Goal: Task Accomplishment & Management: Complete application form

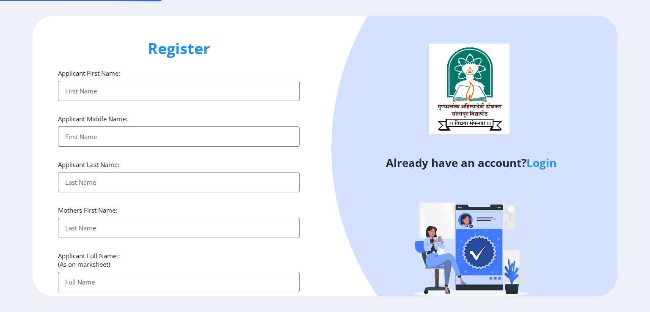
select select
click at [173, 280] on input "Applicant First Name:" at bounding box center [179, 282] width 242 height 20
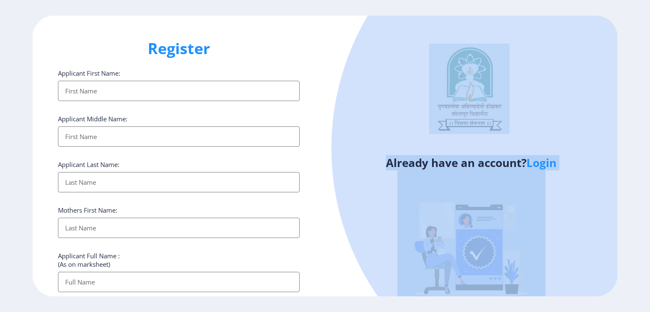
drag, startPoint x: 645, startPoint y: 109, endPoint x: 628, endPoint y: 171, distance: 64.2
click at [640, 182] on ngx-register "Register Applicant First Name: Applicant Middle Name: Applicant Last Name: Moth…" at bounding box center [325, 156] width 650 height 281
click at [593, 157] on h4 "Already have an account? Login" at bounding box center [471, 163] width 280 height 14
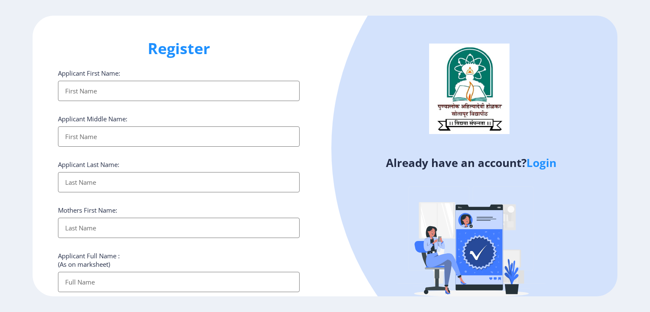
click at [174, 279] on input "Applicant First Name:" at bounding box center [179, 282] width 242 height 20
click at [322, 262] on div "Register Applicant First Name: Applicant Middle Name: Applicant Last Name: Moth…" at bounding box center [179, 156] width 292 height 281
click at [105, 281] on input "Applicant First Name:" at bounding box center [179, 282] width 242 height 20
click at [168, 85] on input "Applicant First Name:" at bounding box center [179, 91] width 242 height 20
click at [126, 280] on input "Applicant First Name:" at bounding box center [179, 282] width 242 height 20
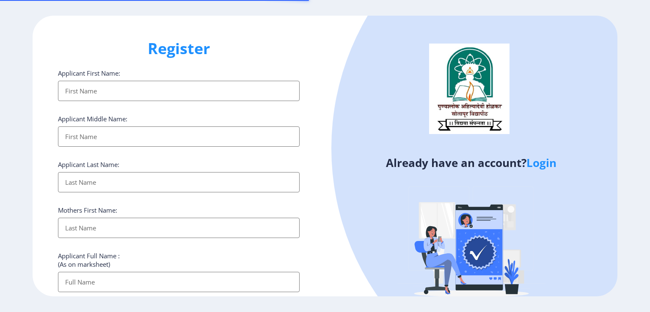
select select
click at [118, 90] on input "Applicant First Name:" at bounding box center [179, 91] width 242 height 20
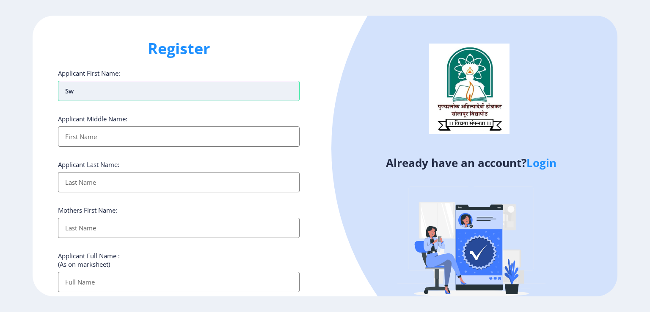
type input "S"
type input "s"
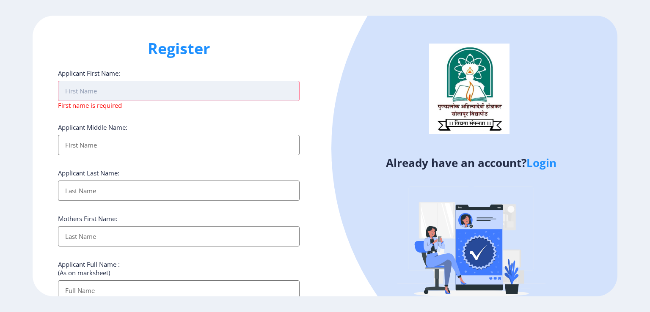
paste input "Swapnil"
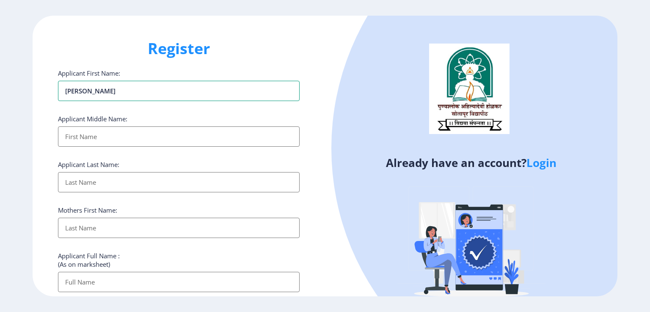
type input "Swapnil"
click at [101, 137] on input "Applicant First Name:" at bounding box center [179, 137] width 242 height 20
type input "Vijay"
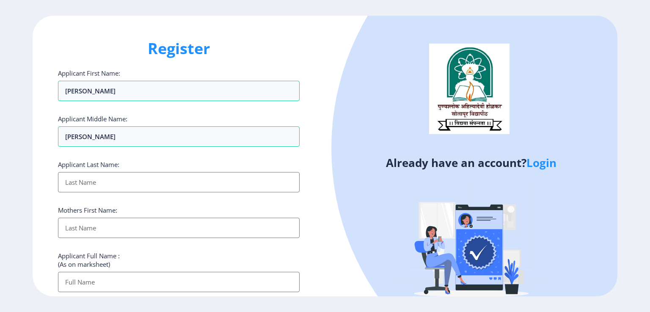
click at [91, 182] on input "Applicant First Name:" at bounding box center [179, 182] width 242 height 20
type input "Howal"
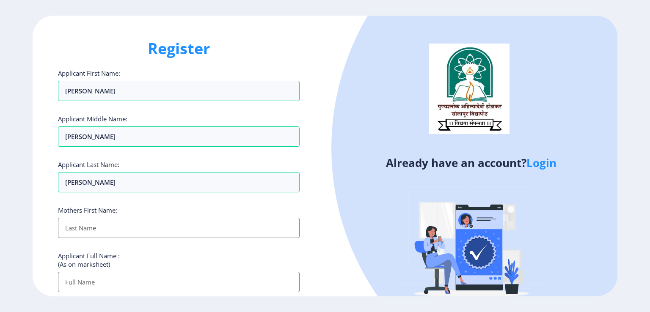
click at [98, 234] on input "Applicant First Name:" at bounding box center [179, 228] width 242 height 20
type input "Usha"
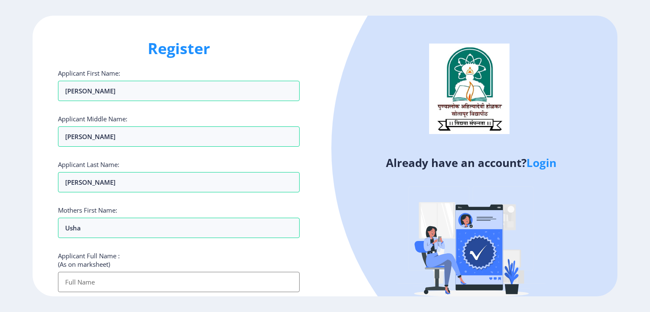
click at [129, 287] on input "Applicant First Name:" at bounding box center [179, 282] width 242 height 20
paste input "Swapnil"
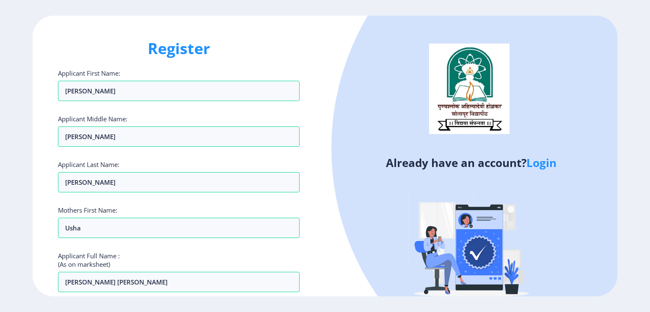
click at [114, 286] on input "Swapnil Vijay" at bounding box center [179, 282] width 242 height 20
type input "Swapnil Vijay Howal"
click at [347, 195] on div at bounding box center [591, 148] width 520 height 520
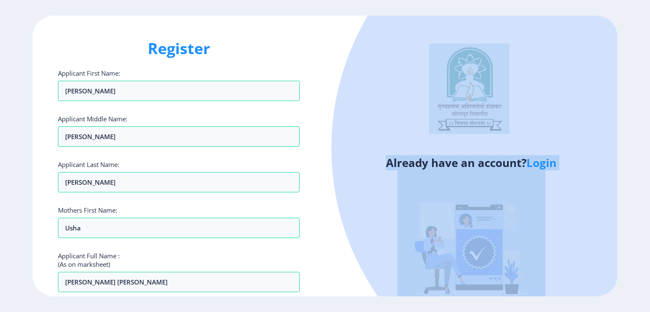
drag, startPoint x: 648, startPoint y: 82, endPoint x: 648, endPoint y: 156, distance: 74.1
click at [649, 154] on ngx-register "Register Applicant First Name: Swapnil Applicant Middle Name: Vijay Applicant L…" at bounding box center [325, 156] width 650 height 281
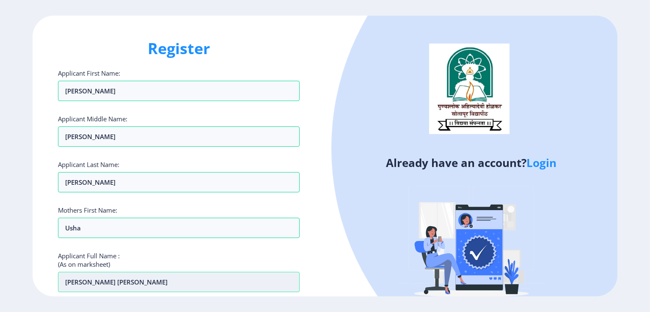
click at [285, 276] on input "Swapnil Vijay Howal" at bounding box center [179, 282] width 242 height 20
drag, startPoint x: 650, startPoint y: 152, endPoint x: 644, endPoint y: 269, distance: 116.9
click at [644, 255] on ngx-register "Register Applicant First Name: Swapnil Applicant Middle Name: Vijay Applicant L…" at bounding box center [325, 156] width 650 height 281
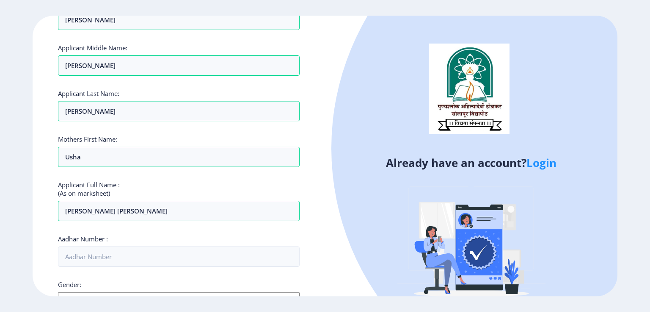
scroll to position [127, 0]
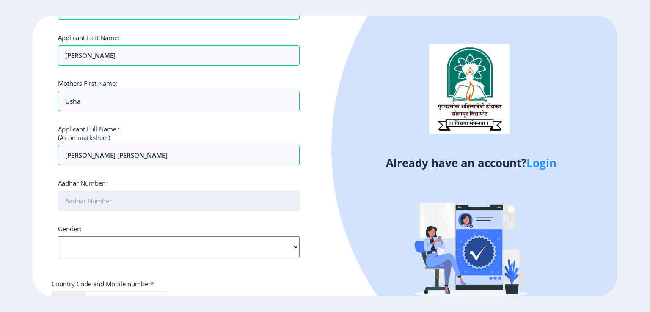
click at [106, 202] on input "Aadhar Number :" at bounding box center [179, 201] width 242 height 20
click at [296, 245] on div "Gender: Select Gender Male Female Other" at bounding box center [179, 241] width 242 height 33
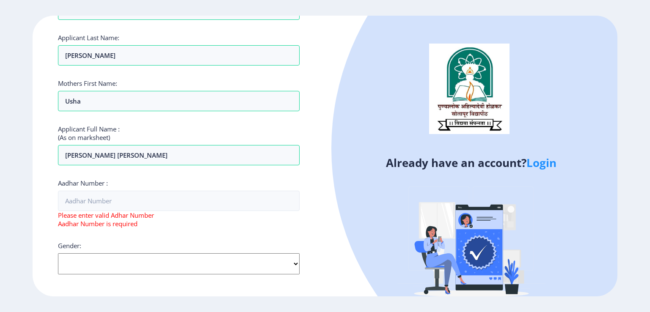
select select "[DEMOGRAPHIC_DATA]"
click at [58, 254] on select "Select Gender Male Female Other" at bounding box center [179, 264] width 242 height 21
click at [129, 179] on div "Aadhar Number : Please enter valid Adhar Number Aadhar Number is required" at bounding box center [179, 203] width 242 height 49
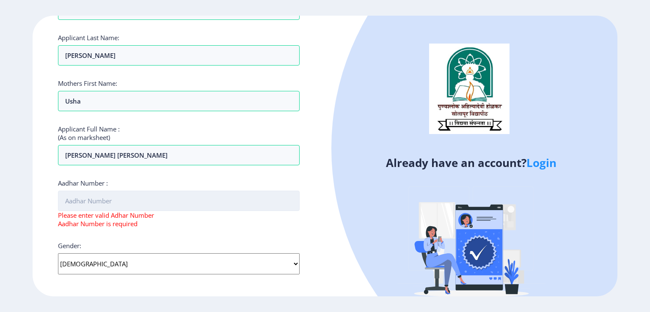
click at [120, 194] on input "Aadhar Number :" at bounding box center [179, 201] width 242 height 20
click at [124, 202] on input "Aadhar Number :" at bounding box center [179, 201] width 242 height 20
paste input "2441 2755 7896"
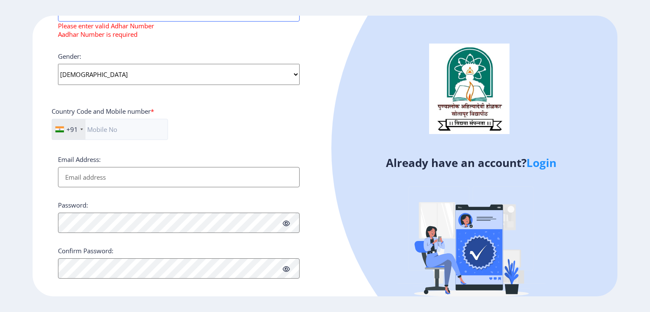
scroll to position [324, 0]
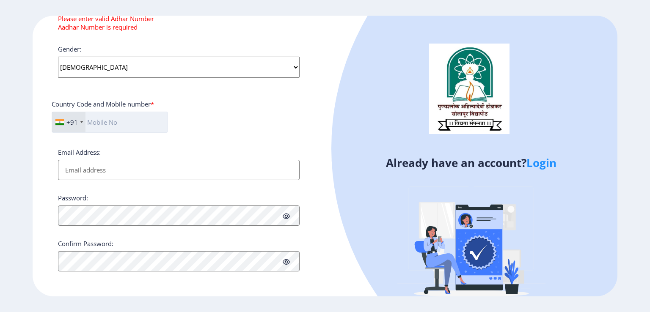
type input "2441 2755 7896"
click at [102, 125] on input "text" at bounding box center [110, 122] width 116 height 21
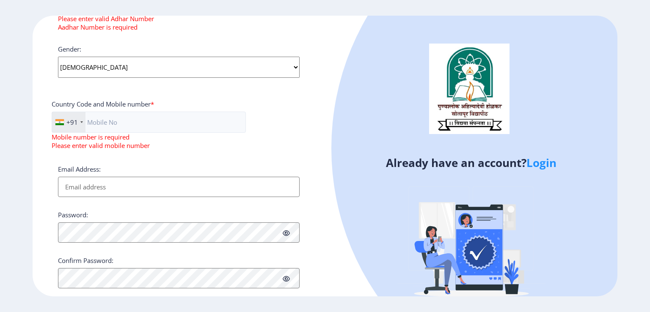
click at [102, 168] on div "Email Address:" at bounding box center [179, 181] width 242 height 32
click at [107, 122] on input "text" at bounding box center [149, 122] width 194 height 21
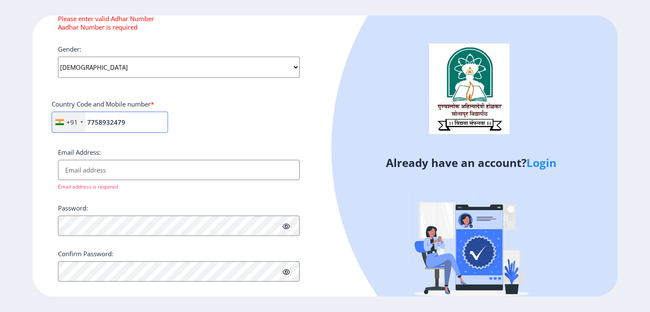
type input "7758932479"
click at [286, 225] on icon at bounding box center [286, 226] width 7 height 6
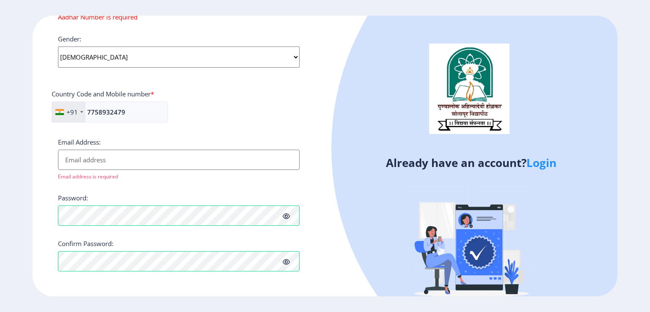
click at [130, 158] on input "Email Address:" at bounding box center [179, 160] width 242 height 20
click at [453, 165] on h4 "Already have an account? Login" at bounding box center [471, 163] width 280 height 14
drag, startPoint x: 378, startPoint y: 229, endPoint x: 372, endPoint y: 230, distance: 5.6
click at [372, 230] on div at bounding box center [591, 148] width 520 height 520
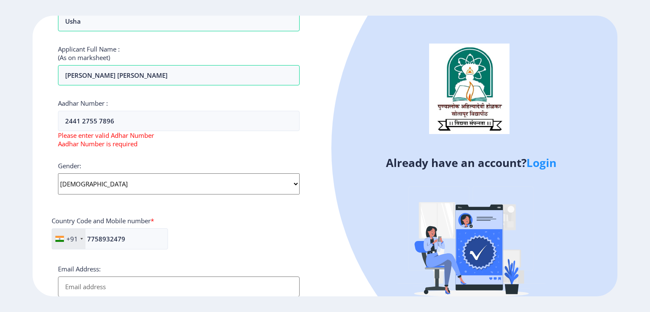
click at [628, 263] on ngx-register "Register Applicant First Name: Swapnil Applicant Middle Name: Vijay Applicant L…" at bounding box center [325, 156] width 650 height 281
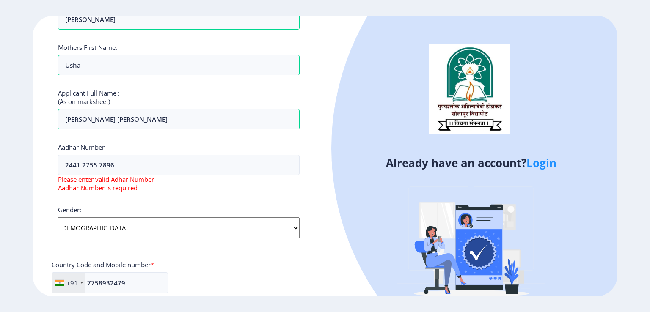
scroll to position [80, 0]
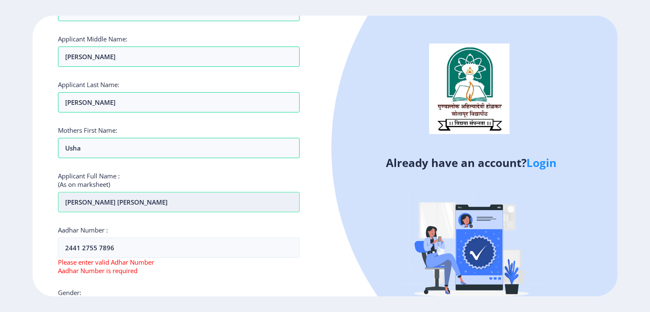
click at [64, 201] on input "Swapnil Vijay Howal" at bounding box center [179, 202] width 242 height 20
